Goal: Use online tool/utility: Utilize a website feature to perform a specific function

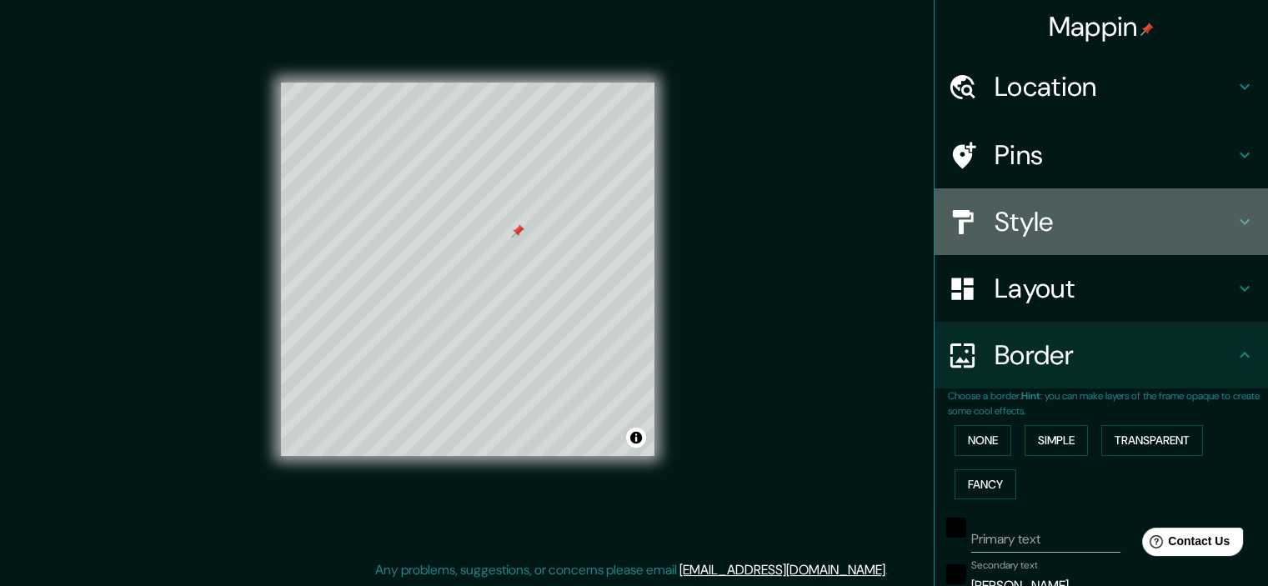
click at [1034, 229] on h4 "Style" at bounding box center [1115, 221] width 240 height 33
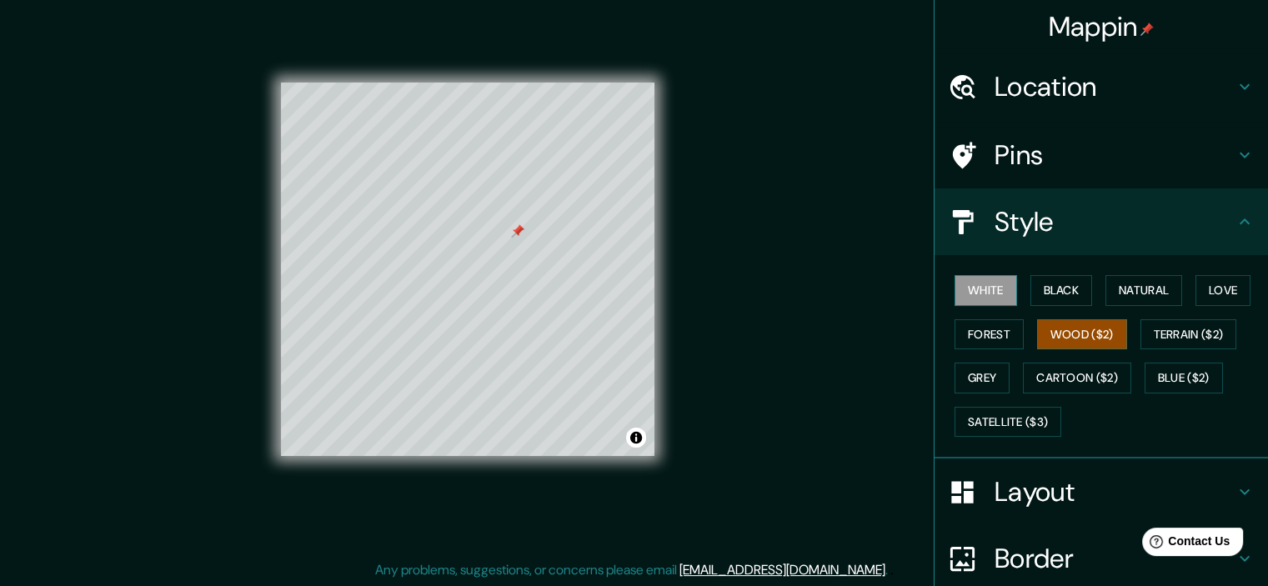
click at [983, 290] on button "White" at bounding box center [986, 290] width 63 height 31
click at [1040, 286] on button "Black" at bounding box center [1061, 290] width 63 height 31
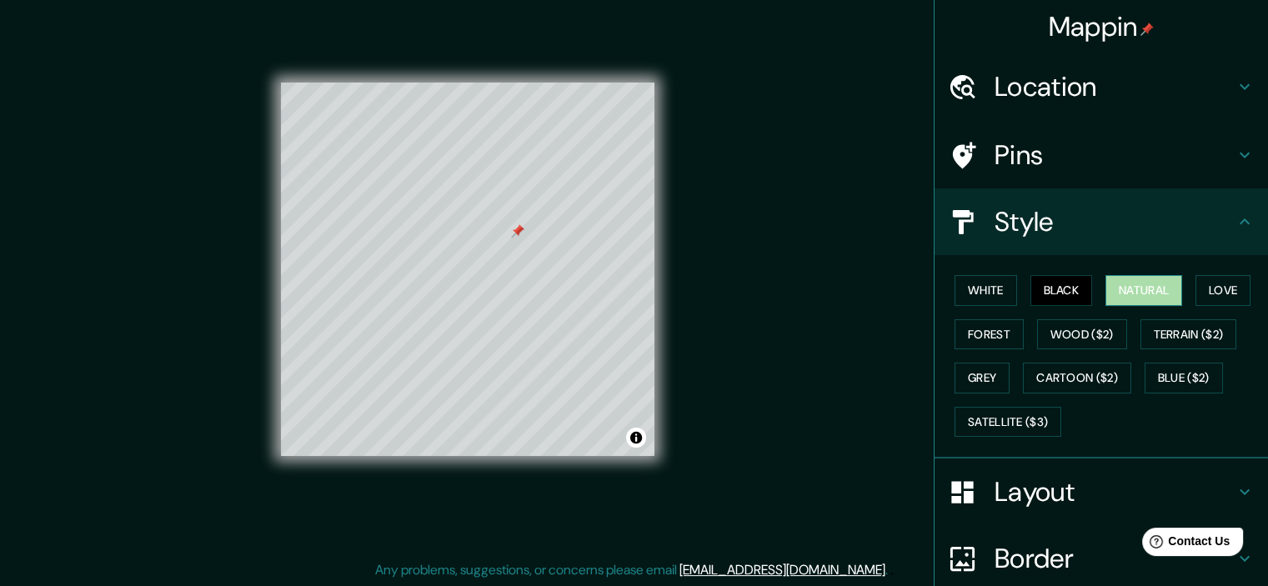
click at [1130, 286] on button "Natural" at bounding box center [1143, 290] width 77 height 31
click at [1047, 293] on button "Black" at bounding box center [1061, 290] width 63 height 31
click at [990, 329] on button "Forest" at bounding box center [989, 334] width 69 height 31
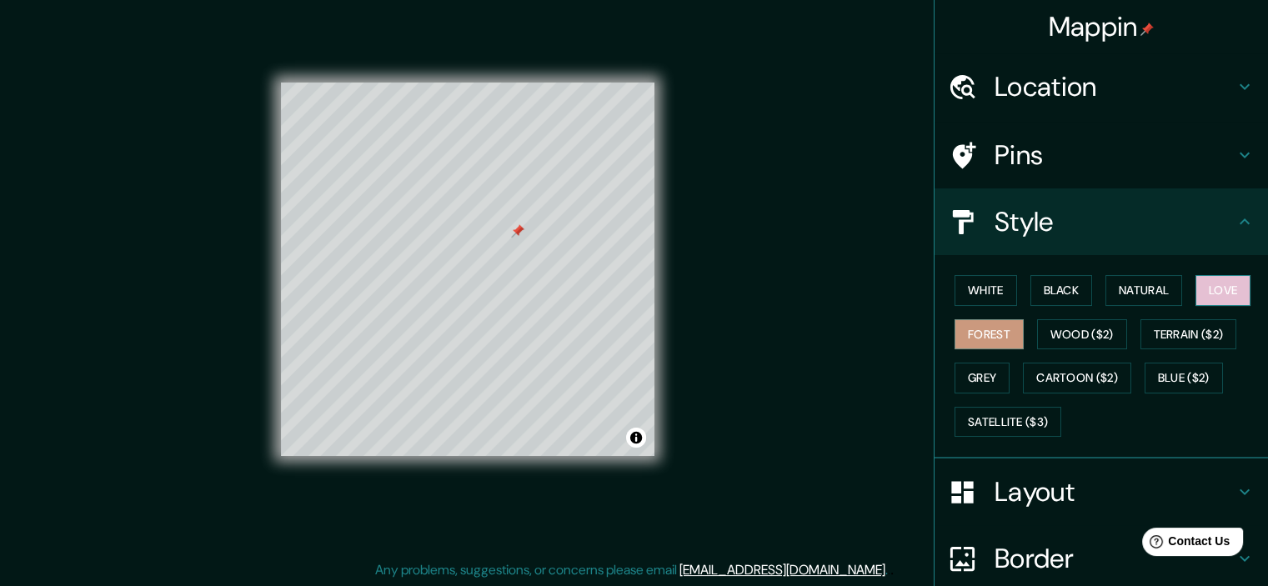
click at [1209, 288] on button "Love" at bounding box center [1223, 290] width 55 height 31
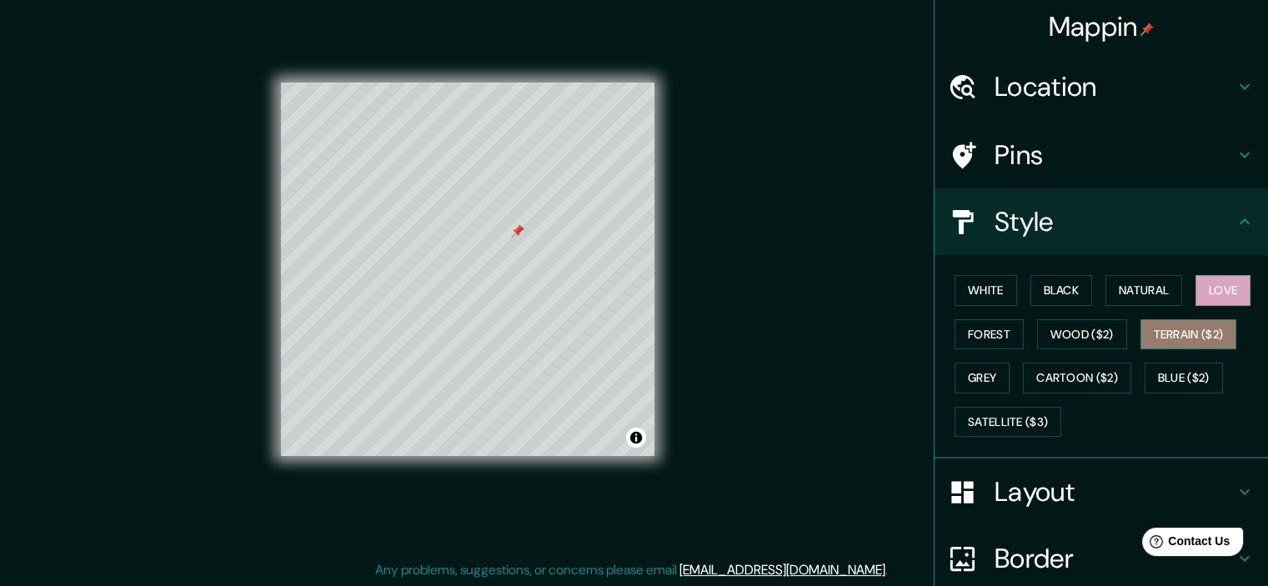
click at [1172, 329] on button "Terrain ($2)" at bounding box center [1188, 334] width 97 height 31
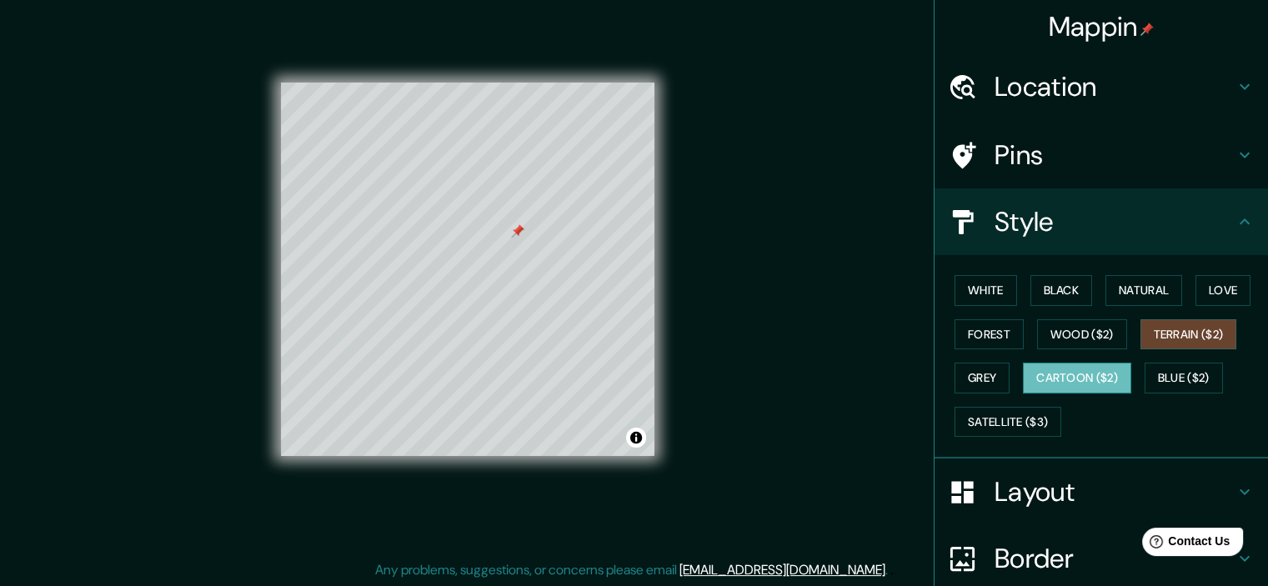
click at [1061, 377] on button "Cartoon ($2)" at bounding box center [1077, 378] width 108 height 31
click at [979, 376] on button "Grey" at bounding box center [982, 378] width 55 height 31
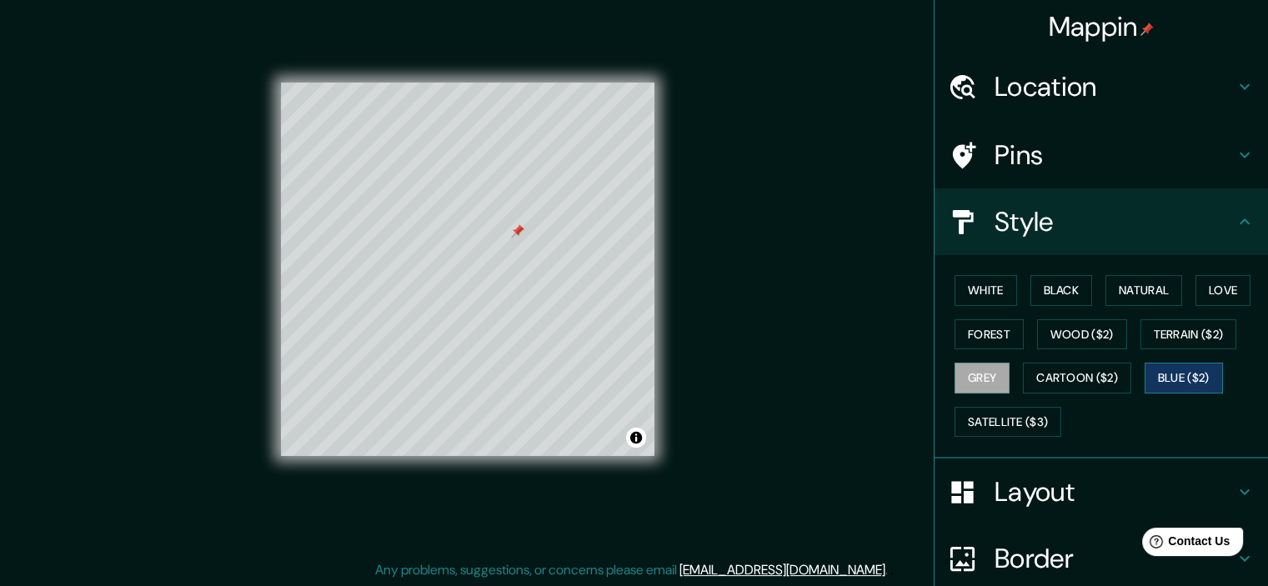
click at [1152, 375] on button "Blue ($2)" at bounding box center [1184, 378] width 78 height 31
click at [1000, 424] on button "Satellite ($3)" at bounding box center [1008, 422] width 107 height 31
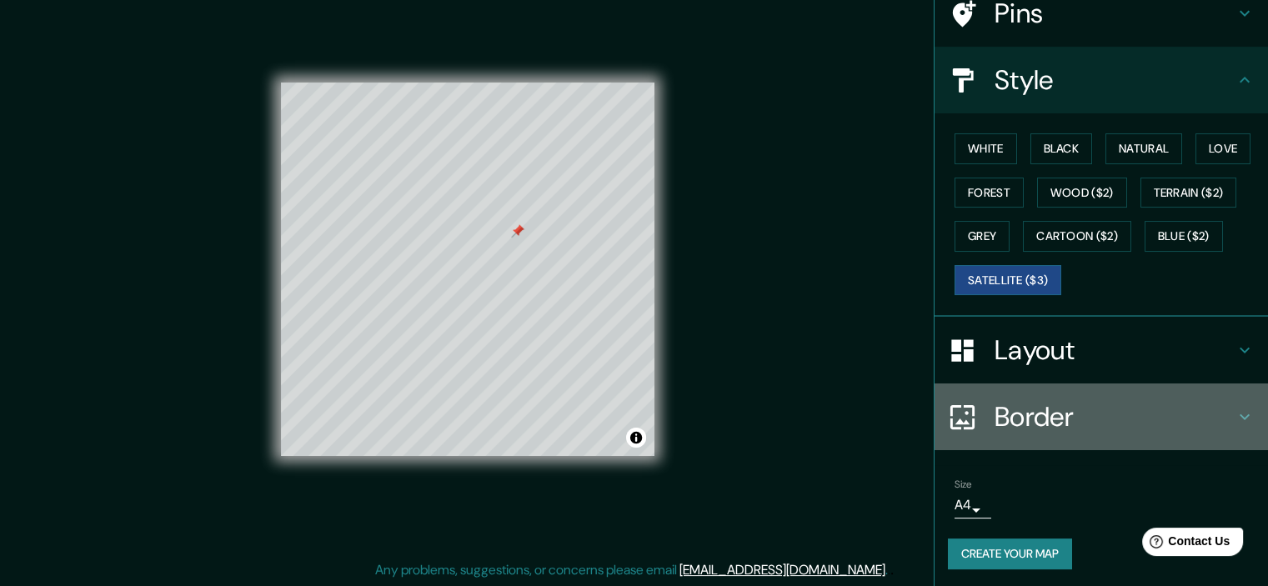
click at [1142, 411] on h4 "Border" at bounding box center [1115, 416] width 240 height 33
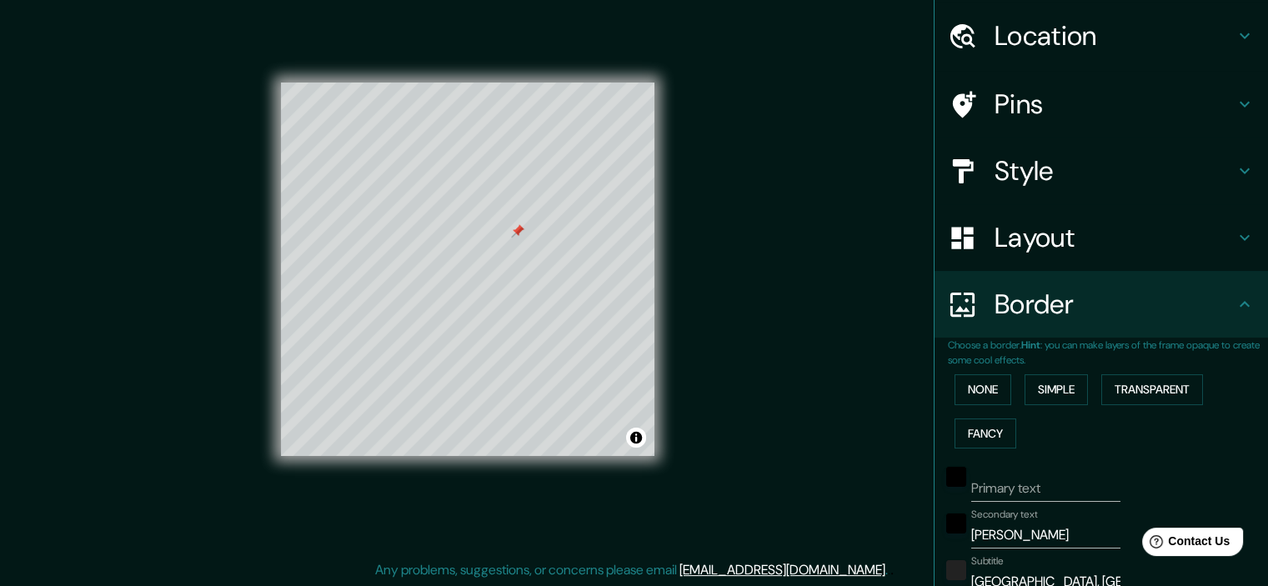
scroll to position [0, 0]
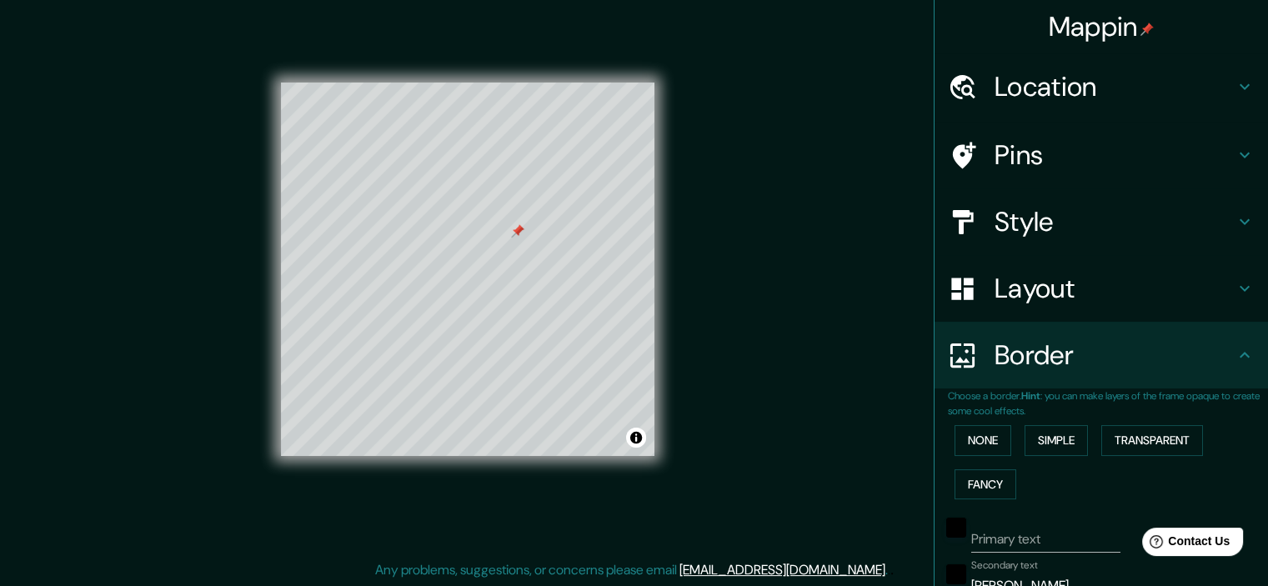
click at [1067, 291] on h4 "Layout" at bounding box center [1115, 288] width 240 height 33
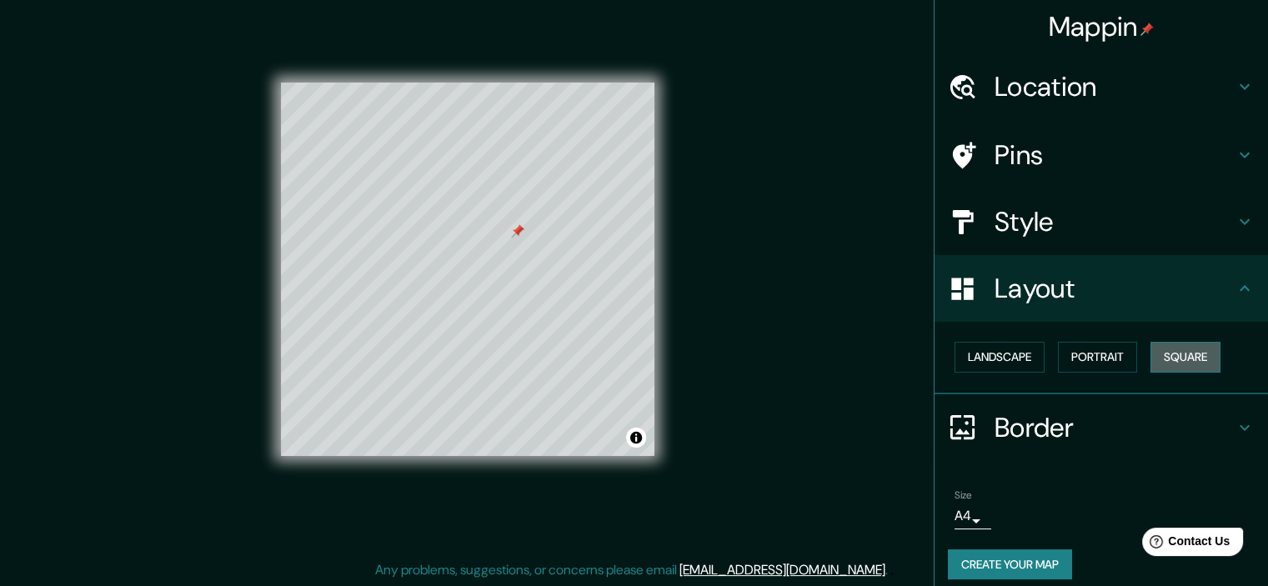
click at [1181, 343] on button "Square" at bounding box center [1185, 357] width 70 height 31
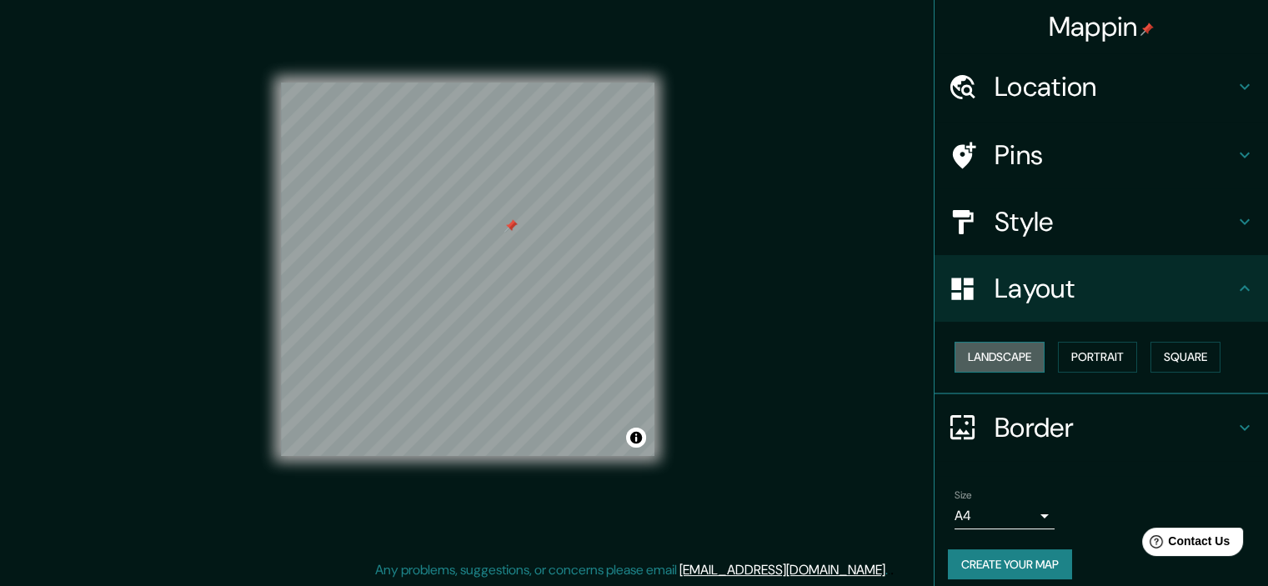
click at [980, 361] on button "Landscape" at bounding box center [1000, 357] width 90 height 31
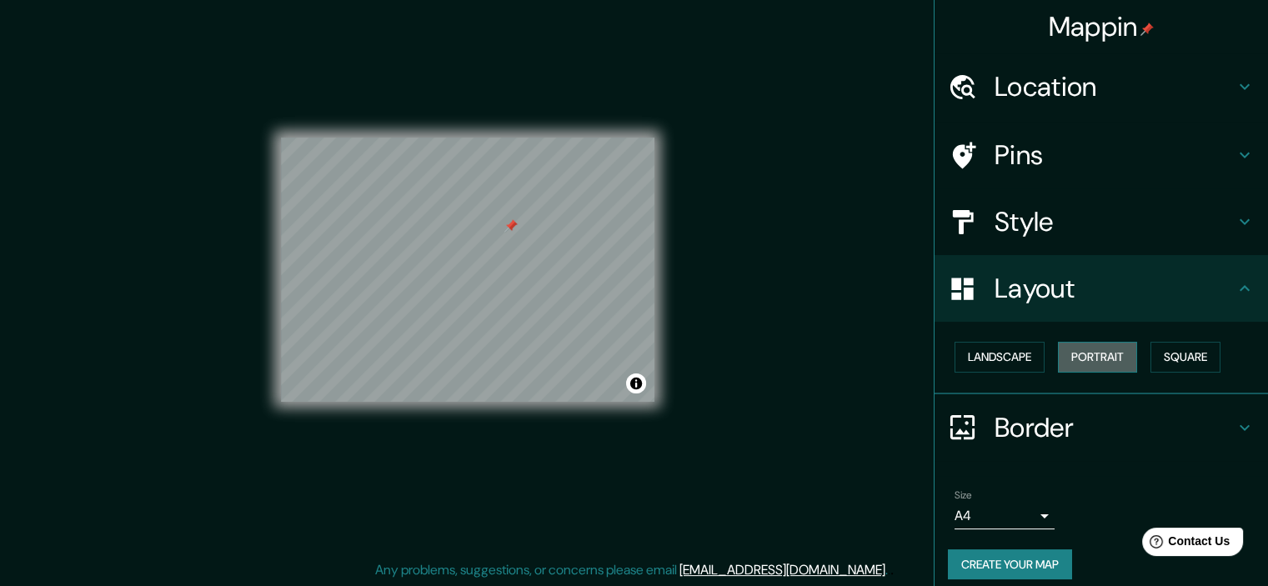
click at [1081, 353] on button "Portrait" at bounding box center [1097, 357] width 79 height 31
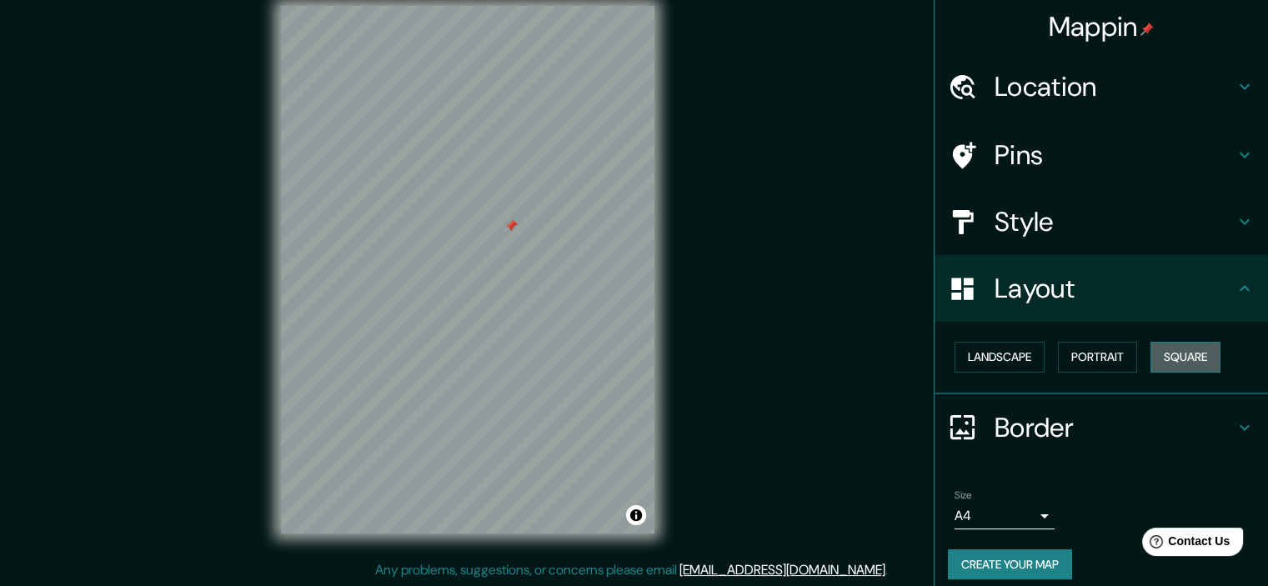
click at [1156, 344] on button "Square" at bounding box center [1185, 357] width 70 height 31
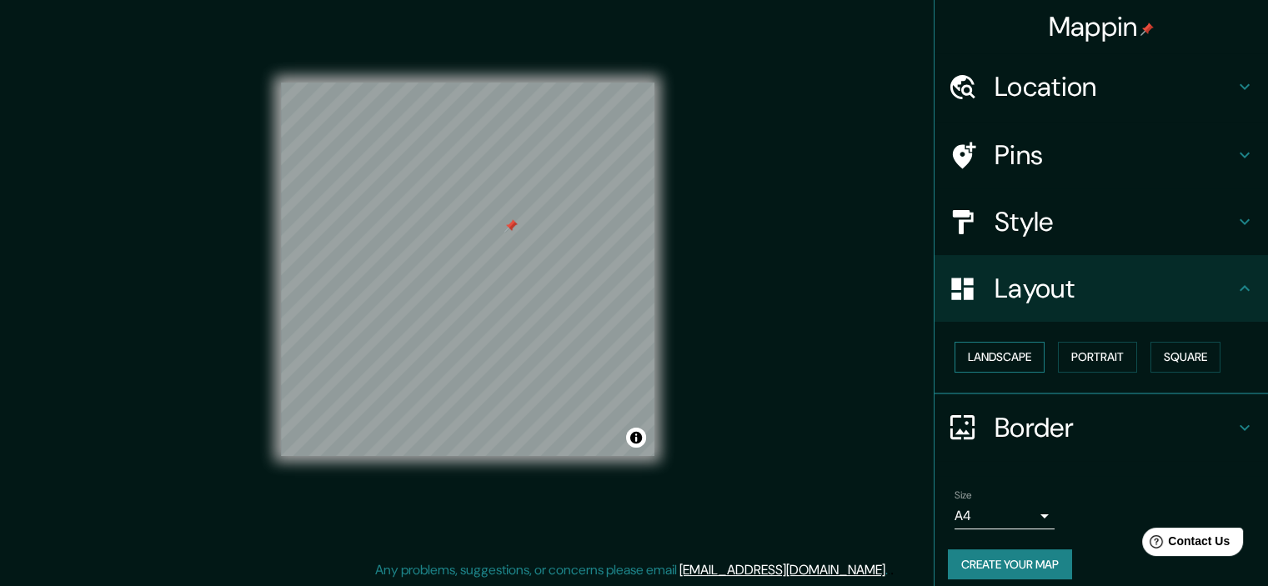
scroll to position [12, 0]
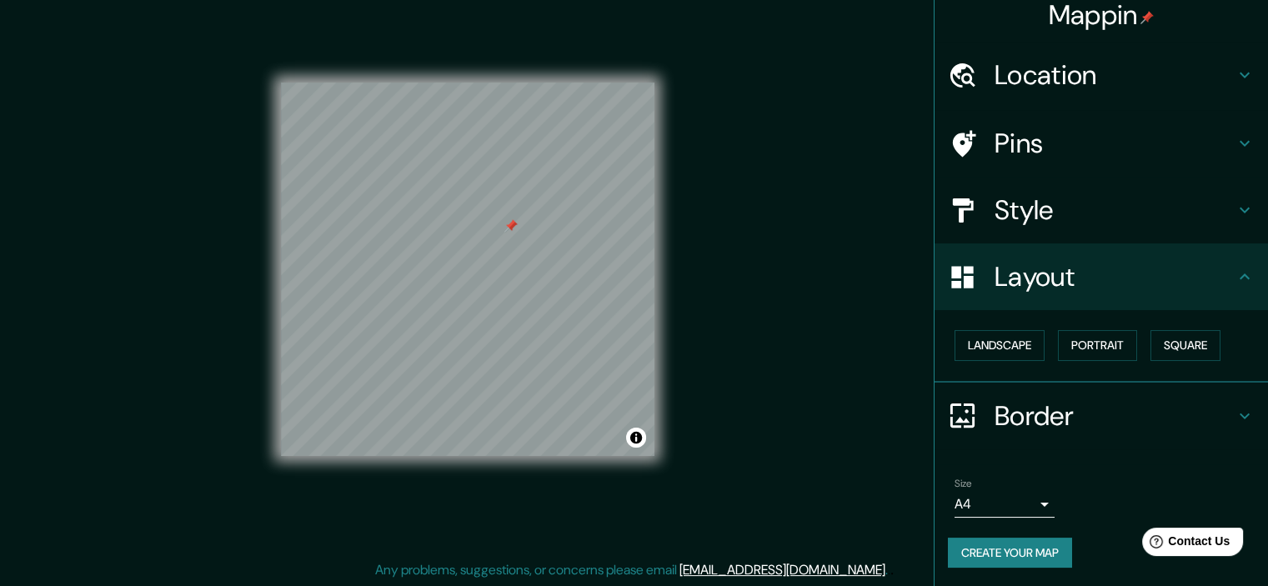
click at [1026, 222] on h4 "Style" at bounding box center [1115, 209] width 240 height 33
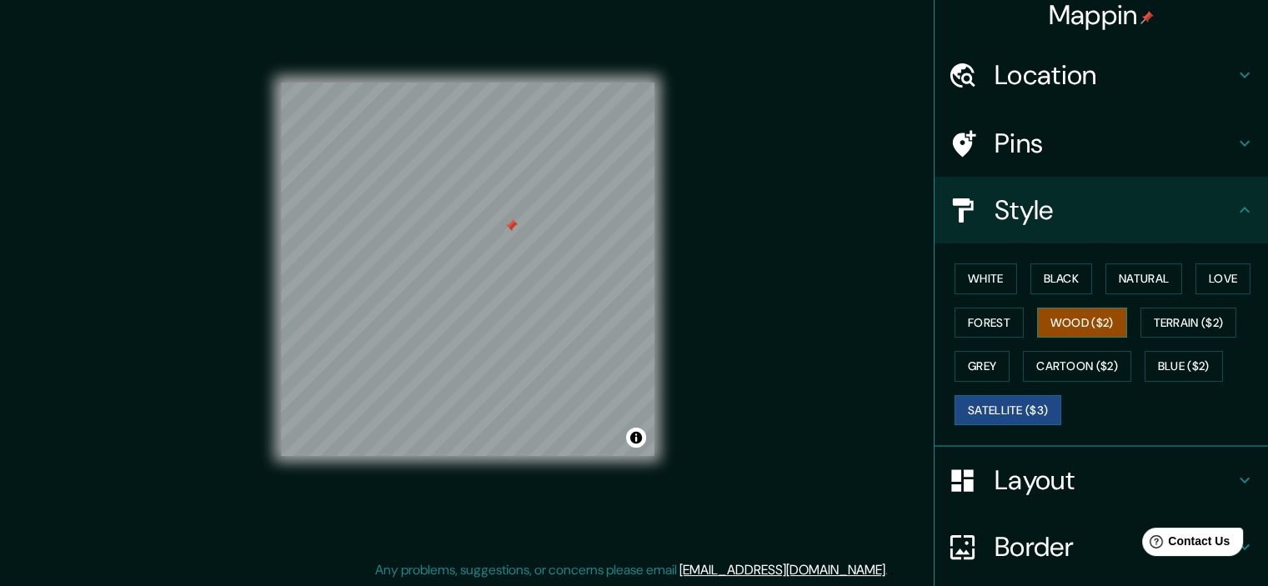
click at [1070, 319] on button "Wood ($2)" at bounding box center [1082, 323] width 90 height 31
click at [1024, 409] on button "Satellite ($3)" at bounding box center [1008, 410] width 107 height 31
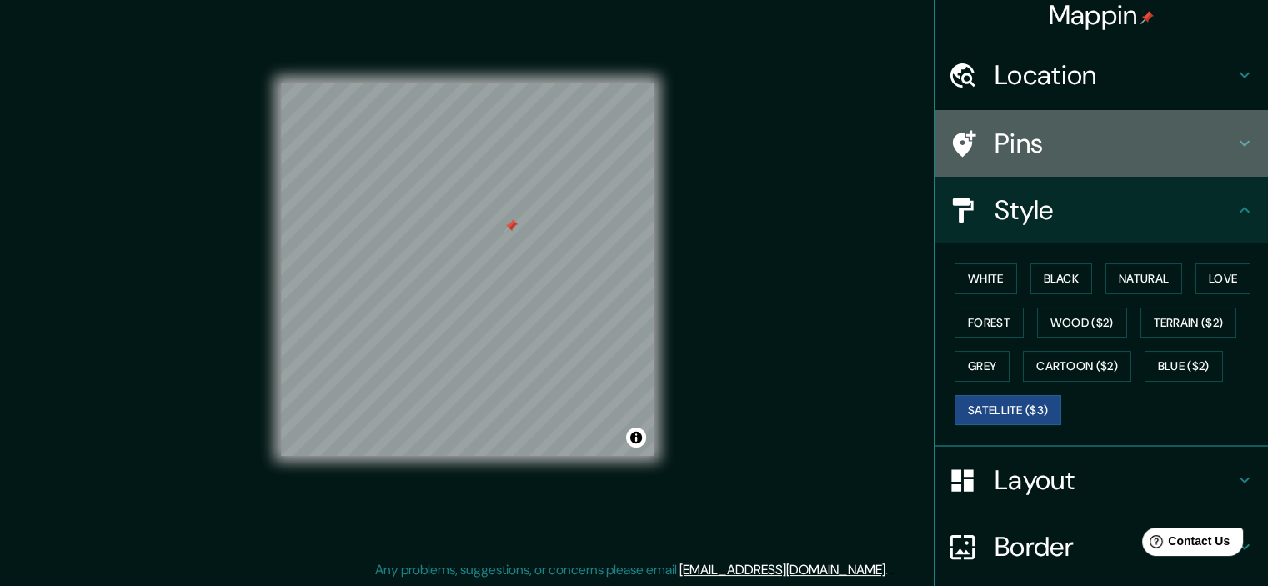
click at [1079, 137] on h4 "Pins" at bounding box center [1115, 143] width 240 height 33
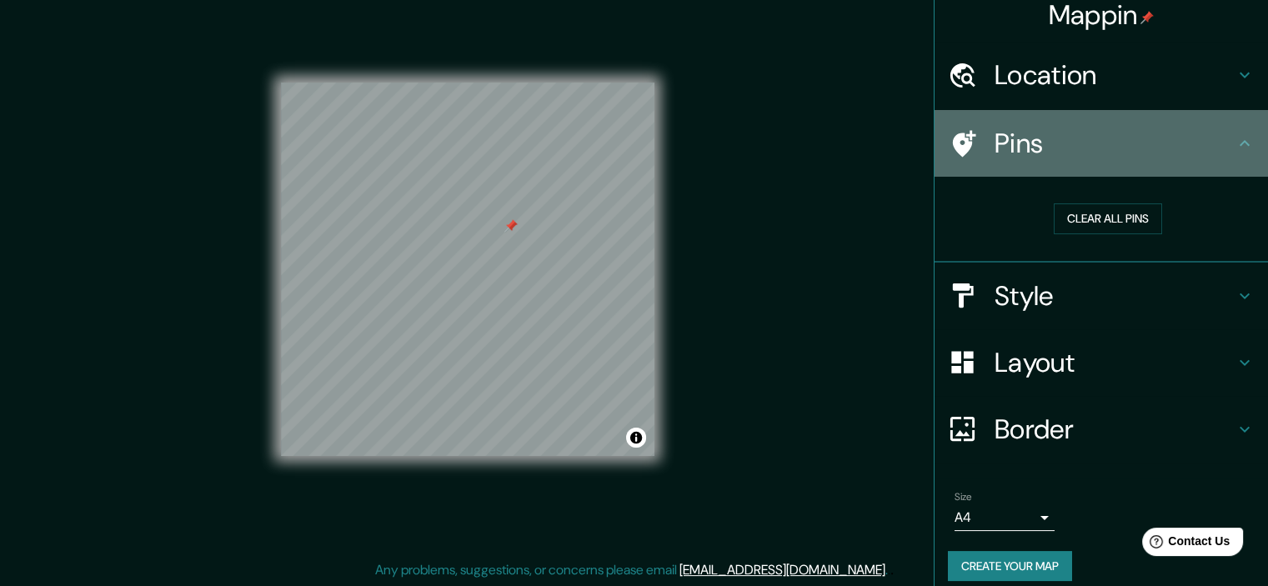
click at [1079, 137] on h4 "Pins" at bounding box center [1115, 143] width 240 height 33
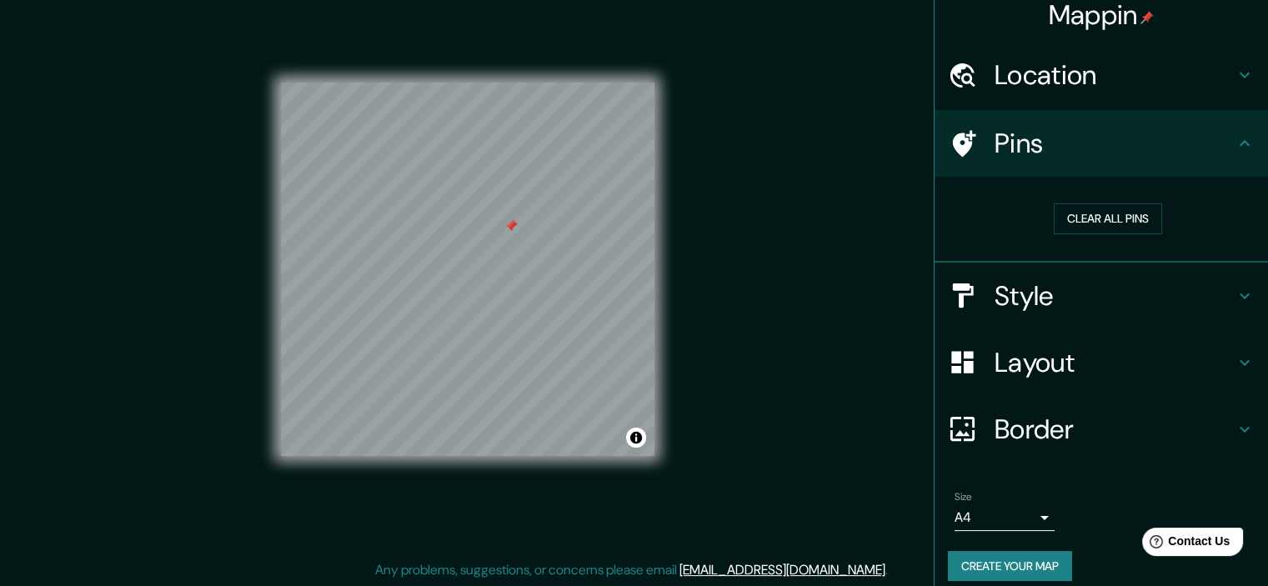
scroll to position [25, 0]
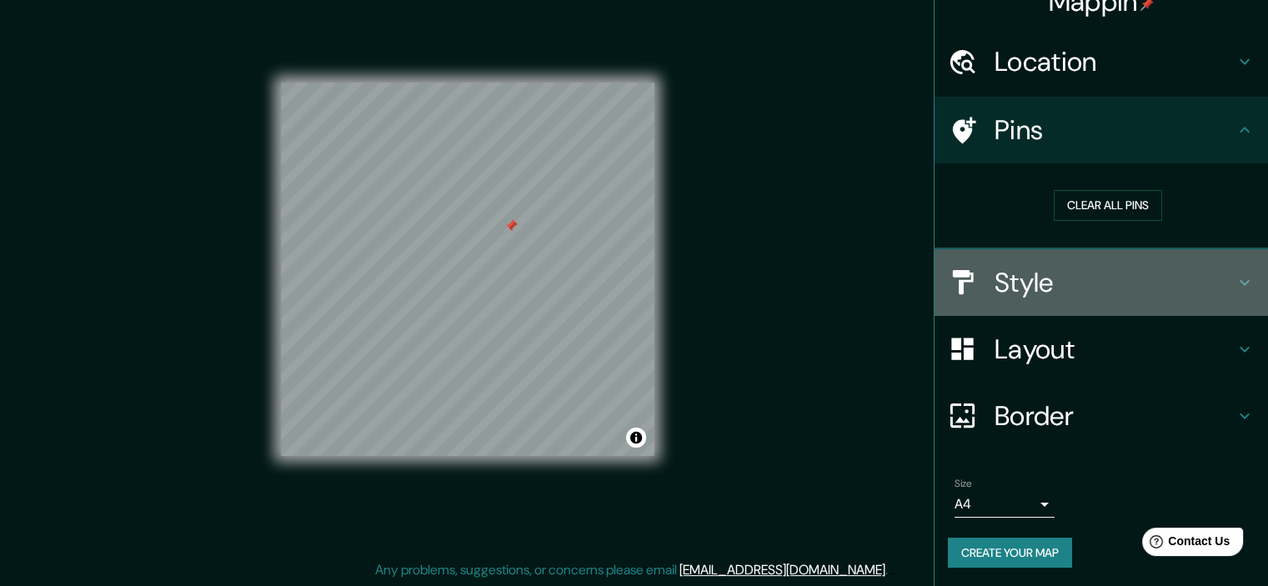
click at [1067, 288] on h4 "Style" at bounding box center [1115, 282] width 240 height 33
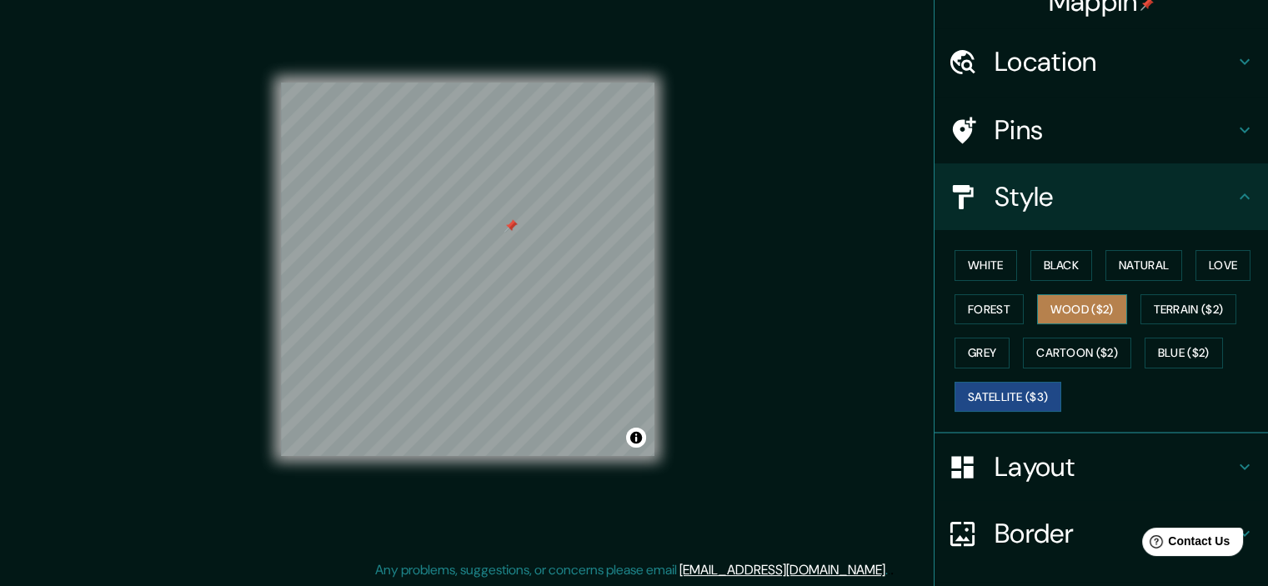
click at [1069, 309] on button "Wood ($2)" at bounding box center [1082, 309] width 90 height 31
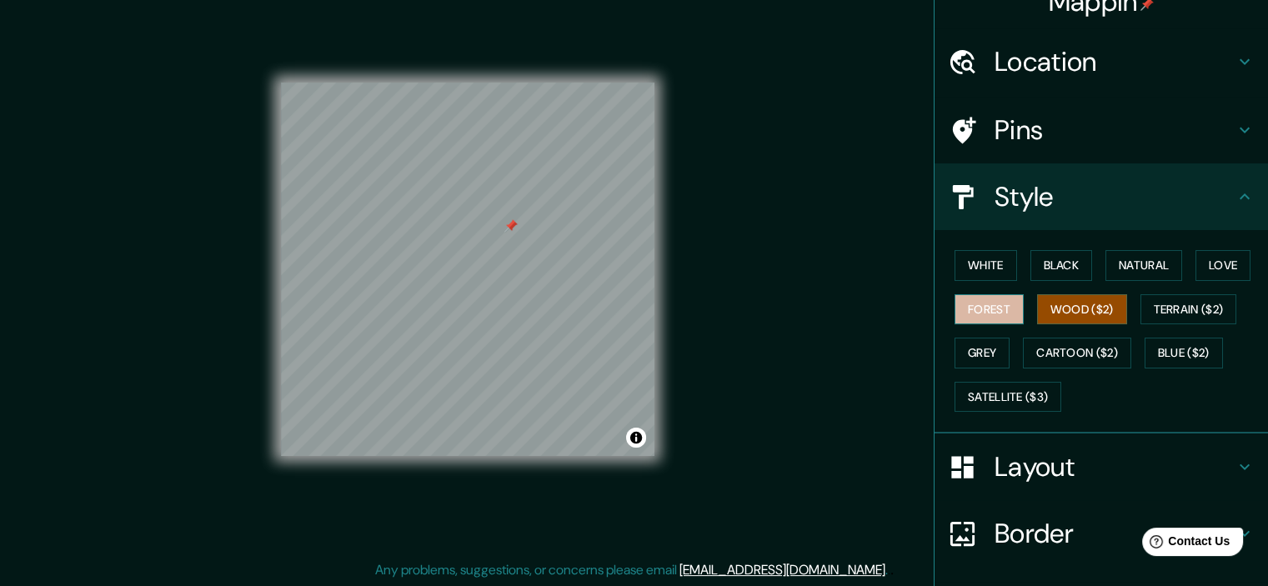
click at [1000, 306] on button "Forest" at bounding box center [989, 309] width 69 height 31
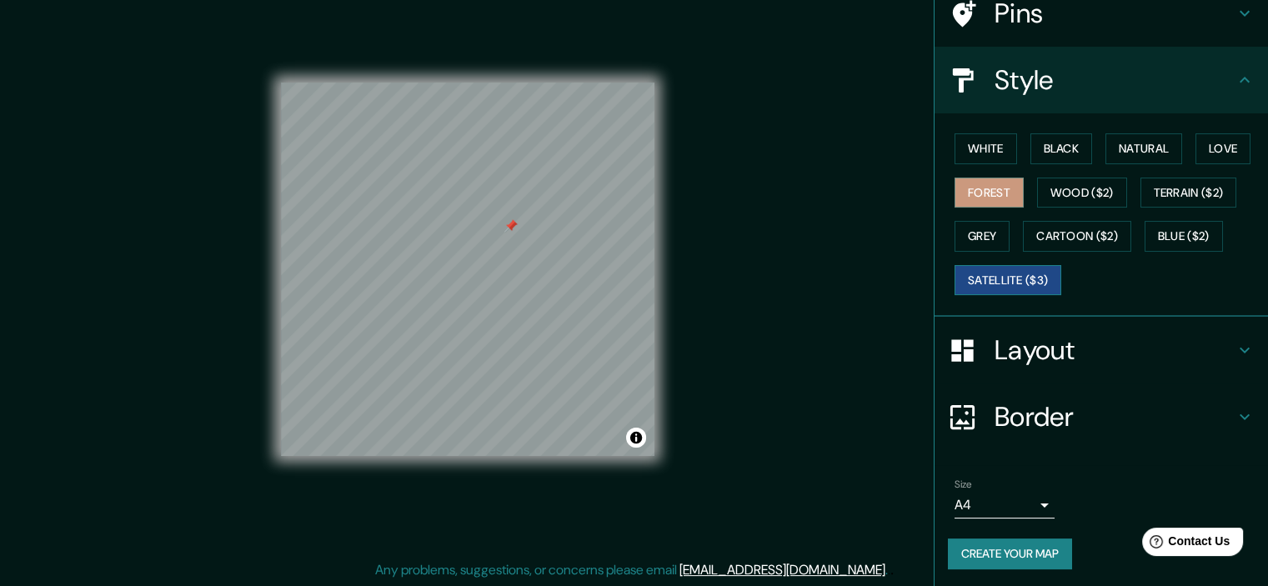
click at [1030, 278] on button "Satellite ($3)" at bounding box center [1008, 280] width 107 height 31
click at [1208, 143] on button "Love" at bounding box center [1223, 148] width 55 height 31
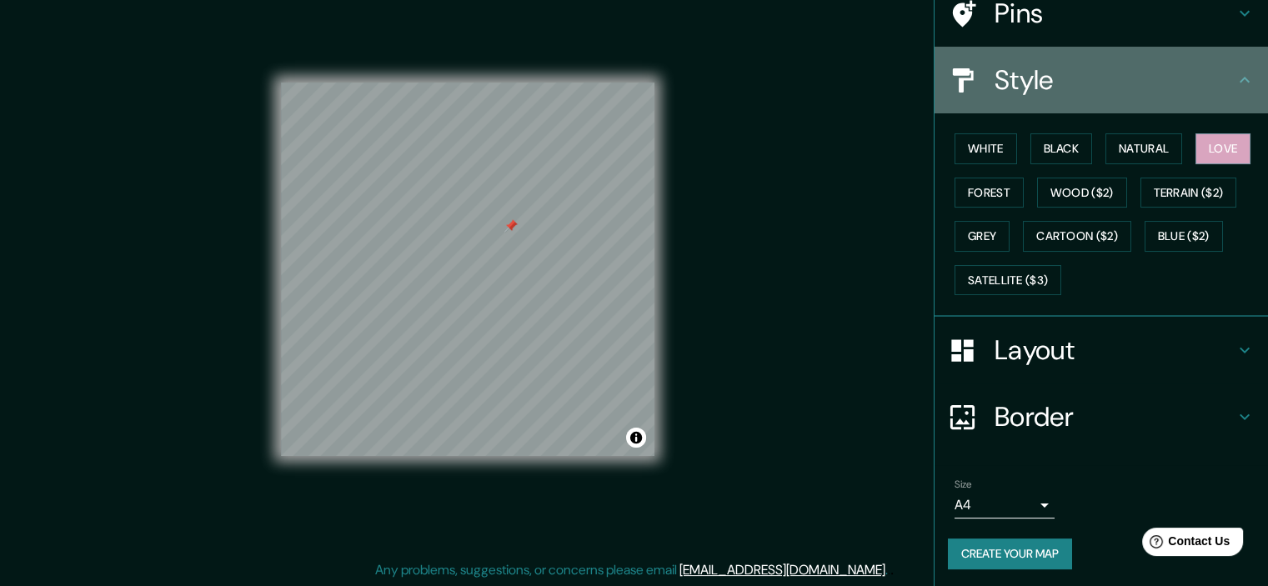
click at [995, 88] on h4 "Style" at bounding box center [1115, 79] width 240 height 33
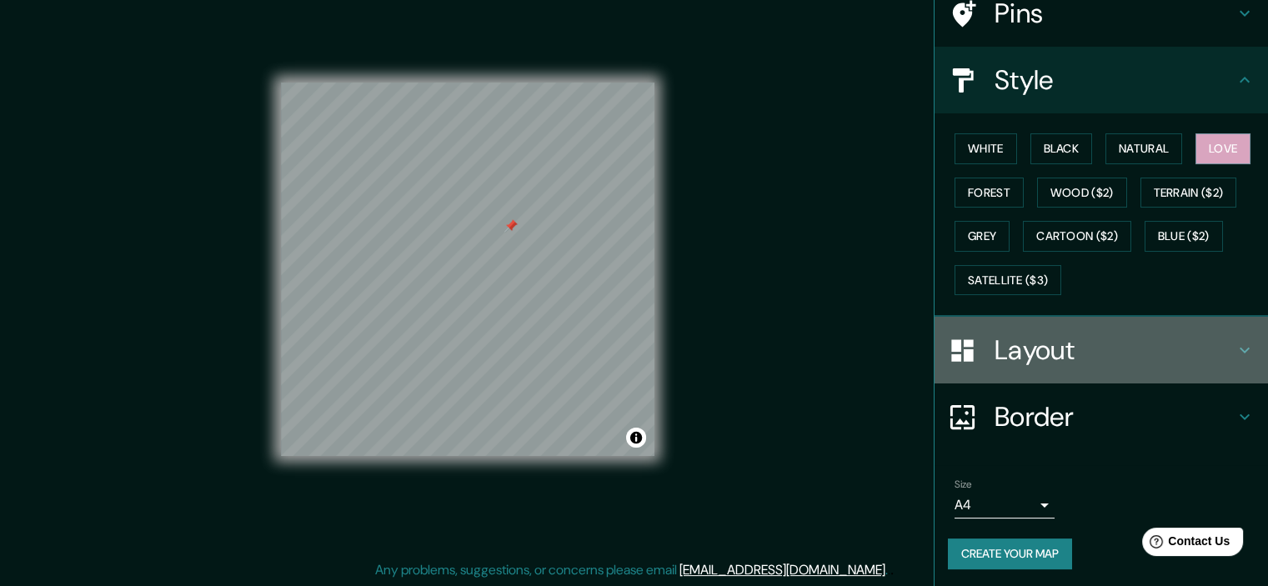
click at [970, 373] on div "Layout" at bounding box center [1101, 350] width 333 height 67
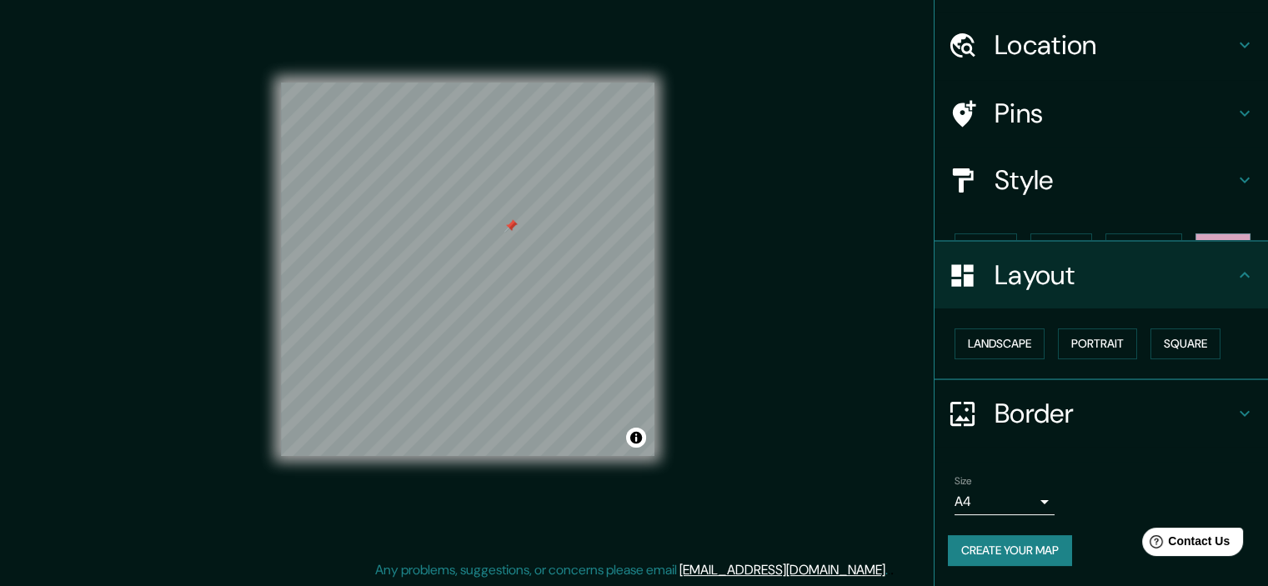
scroll to position [12, 0]
